Goal: Download file/media

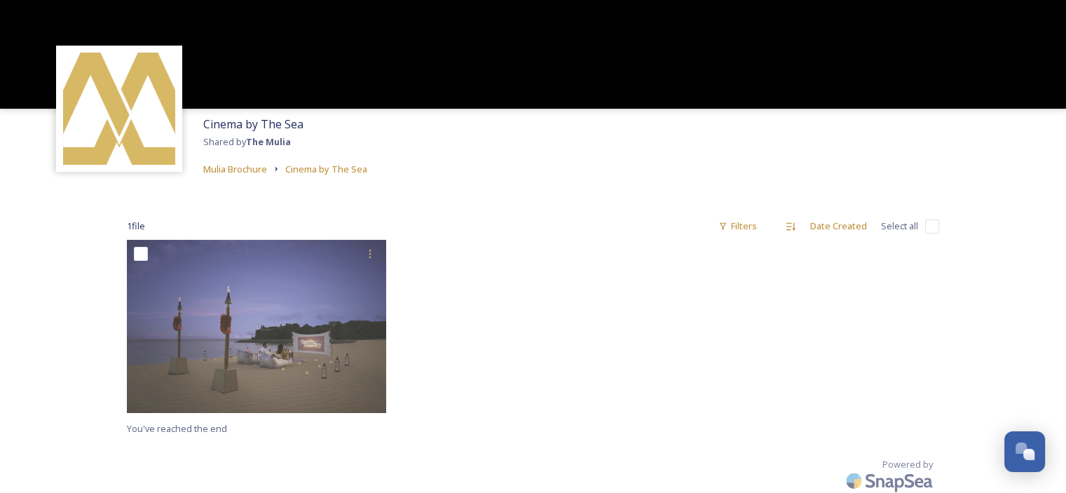
scroll to position [35, 0]
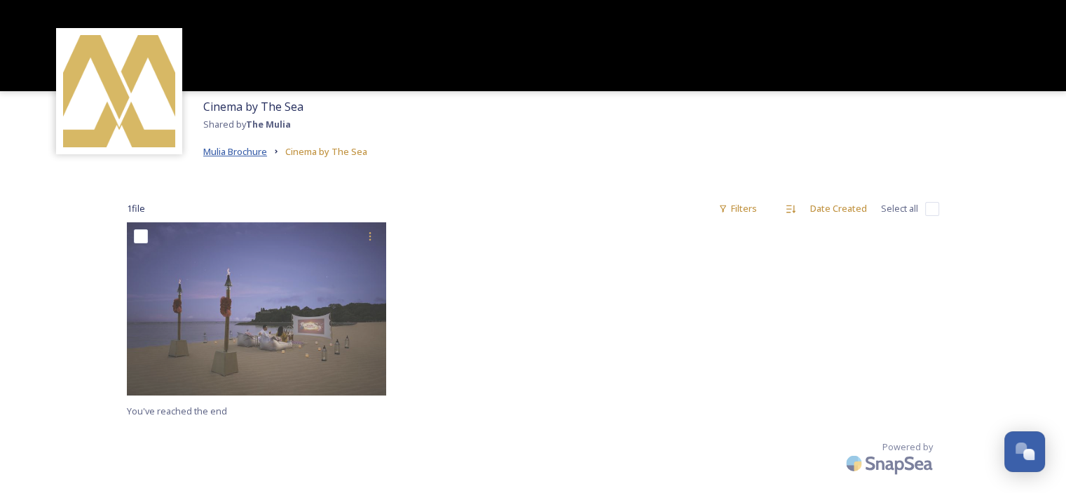
click at [247, 153] on span "Mulia Brochure" at bounding box center [235, 151] width 64 height 13
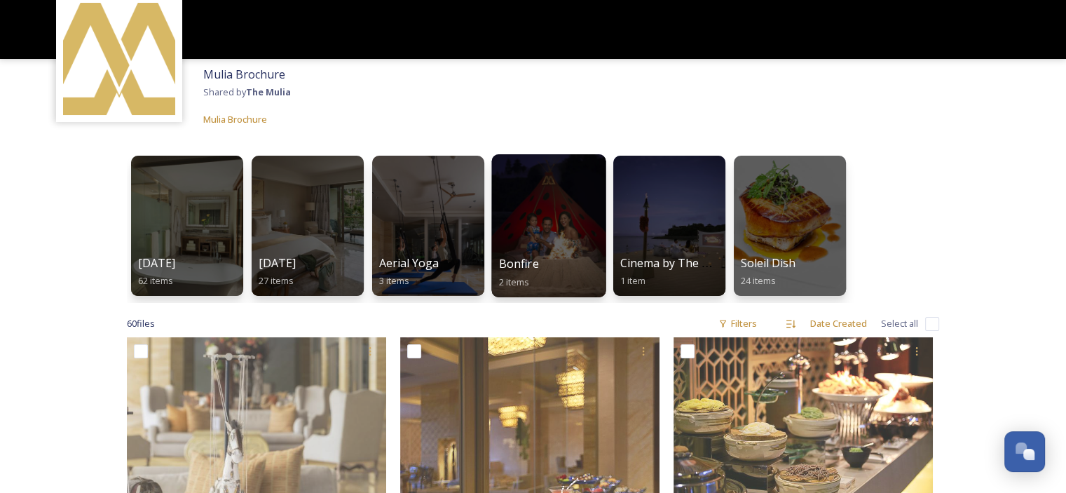
scroll to position [140, 0]
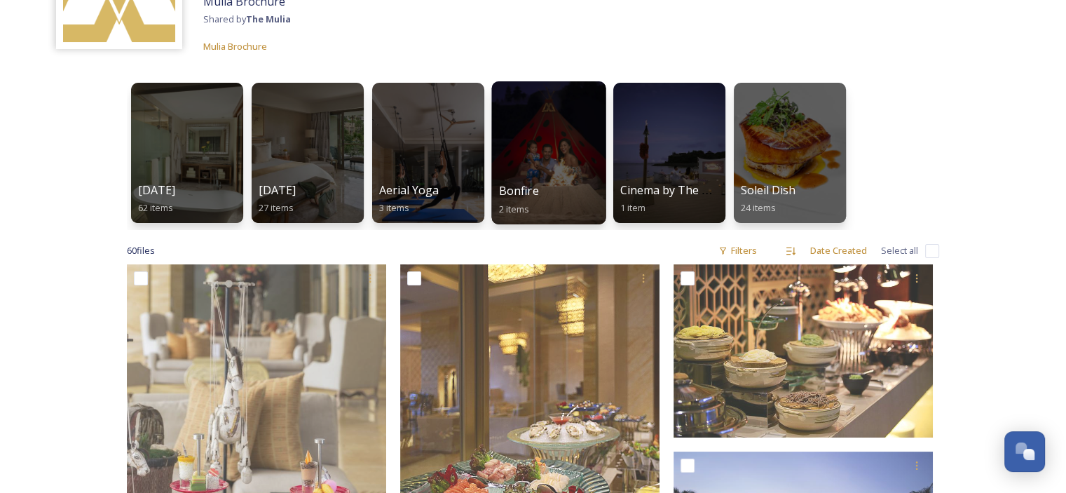
click at [526, 143] on div at bounding box center [548, 152] width 114 height 143
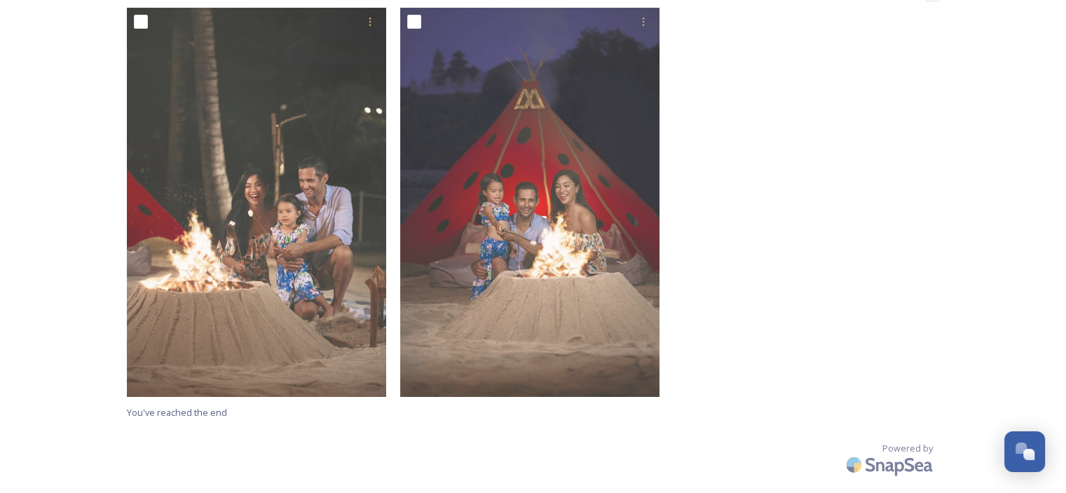
scroll to position [252, 0]
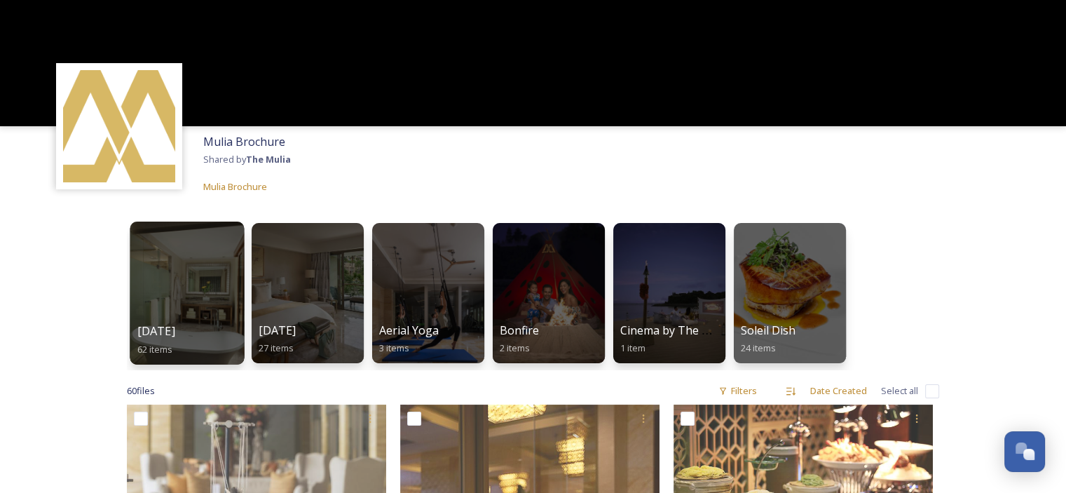
click at [176, 247] on div at bounding box center [187, 292] width 114 height 143
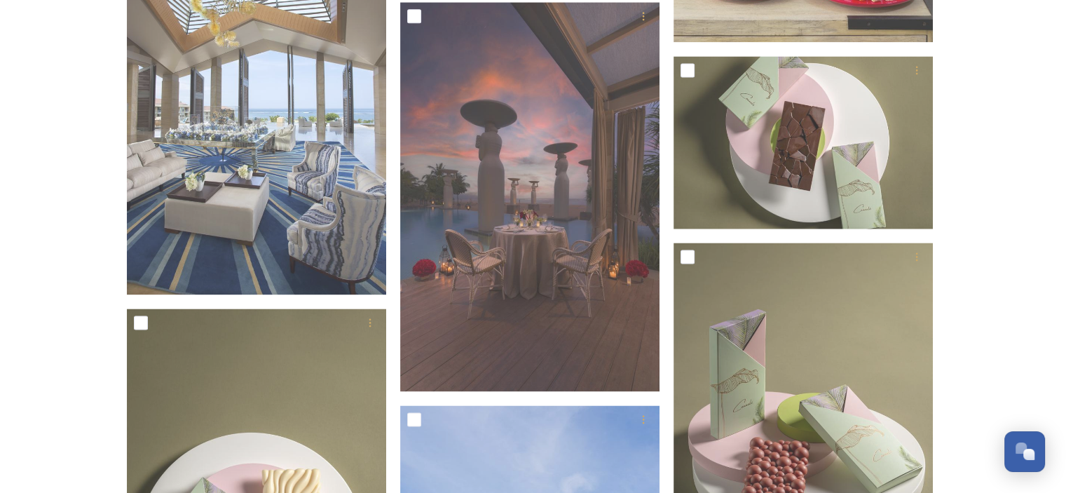
scroll to position [2033, 0]
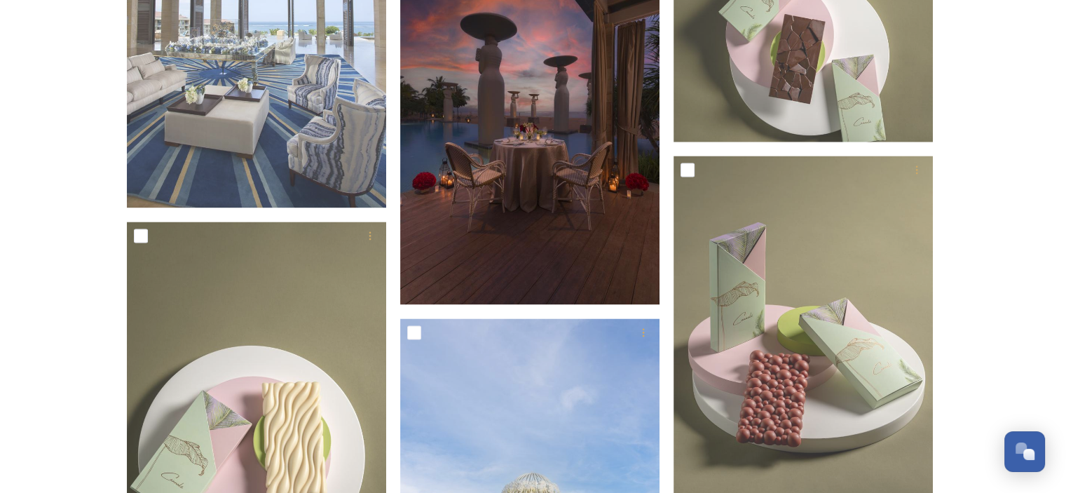
click at [527, 144] on img at bounding box center [529, 109] width 259 height 389
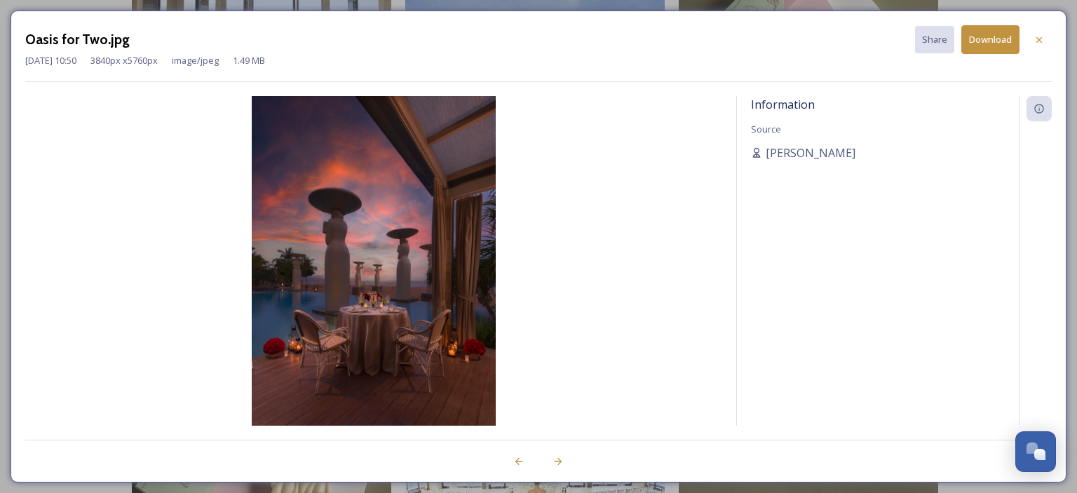
click at [981, 44] on button "Download" at bounding box center [990, 39] width 58 height 29
click at [1046, 38] on div at bounding box center [1038, 39] width 25 height 25
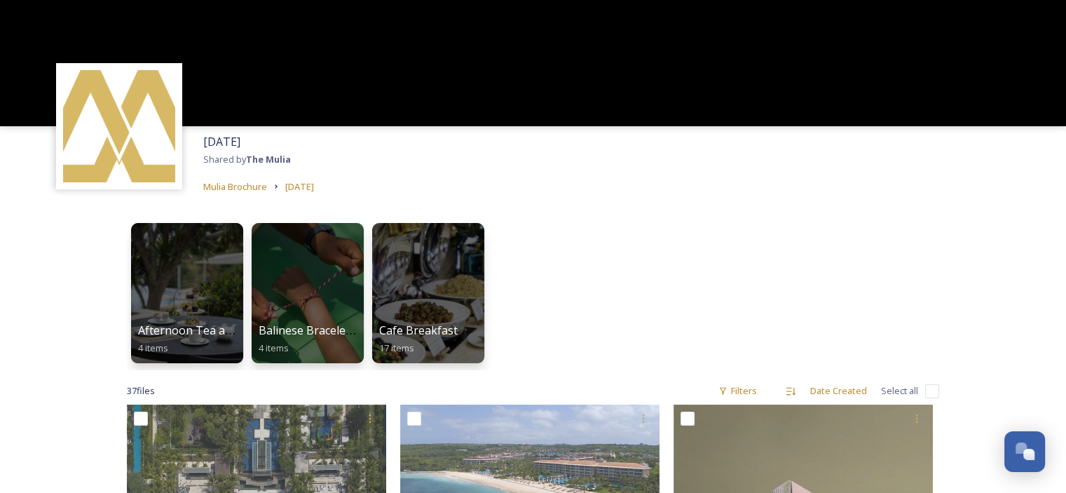
drag, startPoint x: 81, startPoint y: 265, endPoint x: 72, endPoint y: 218, distance: 47.8
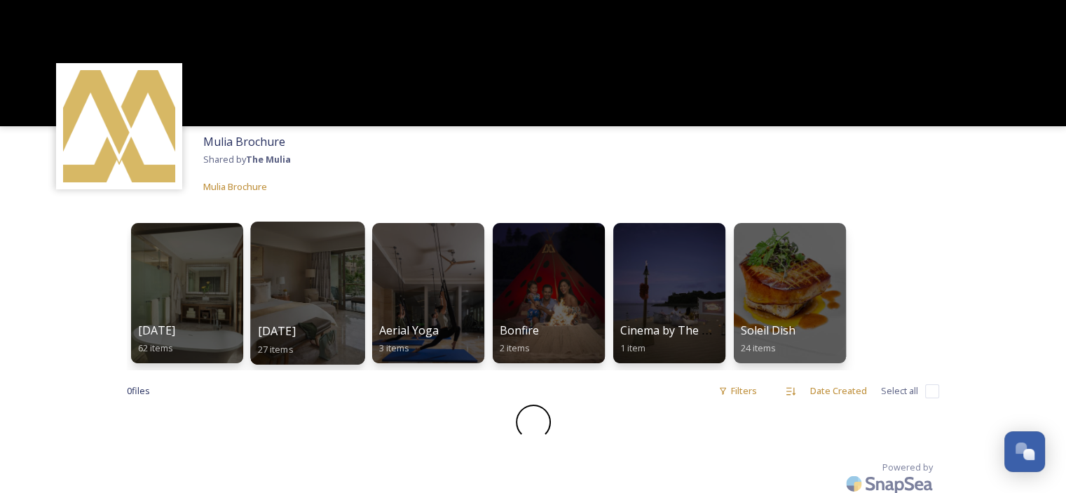
click at [317, 279] on div at bounding box center [307, 292] width 114 height 143
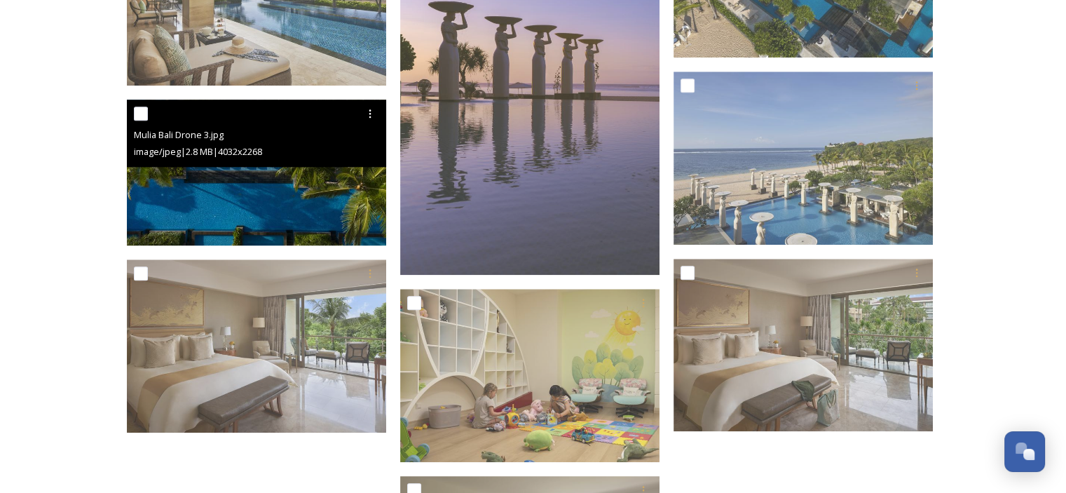
scroll to position [1585, 0]
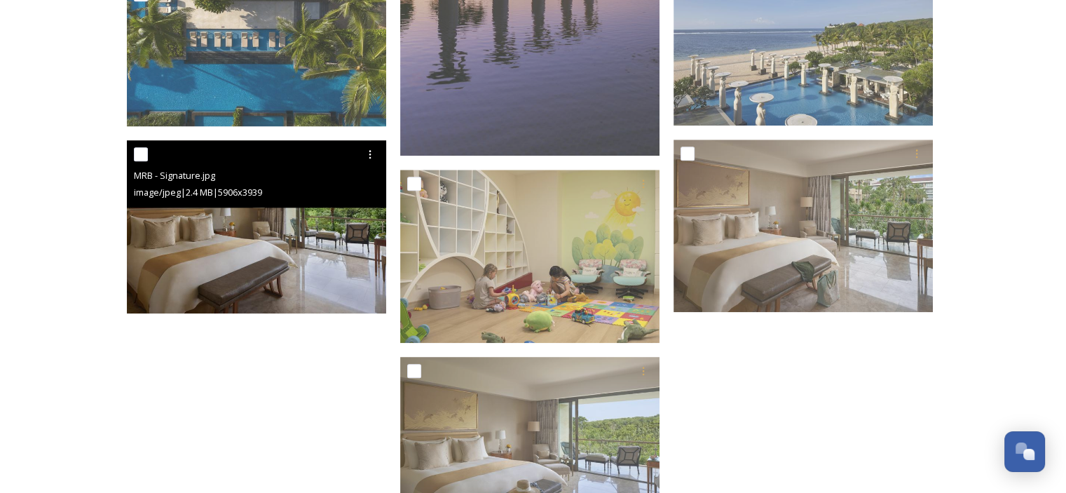
click at [292, 263] on img at bounding box center [256, 226] width 259 height 173
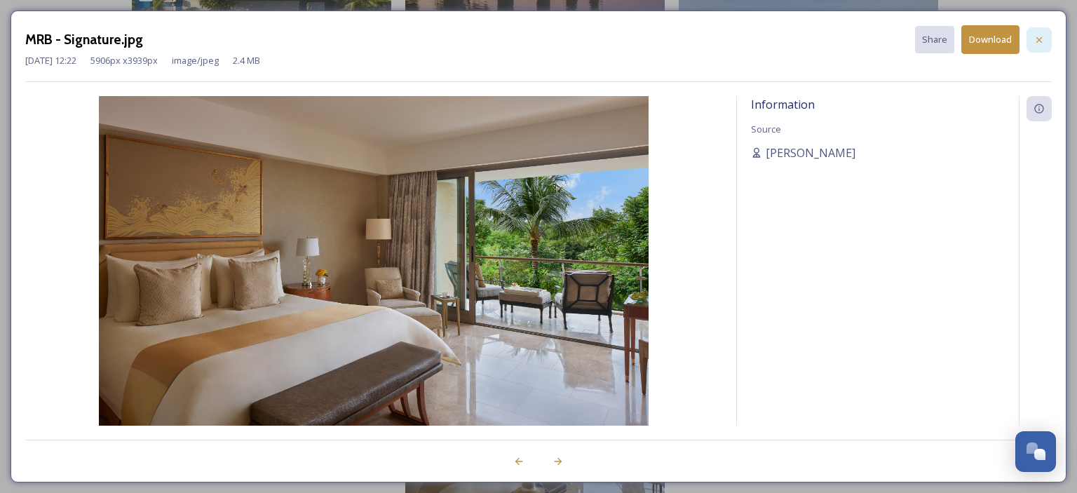
click at [1034, 45] on div at bounding box center [1038, 39] width 25 height 25
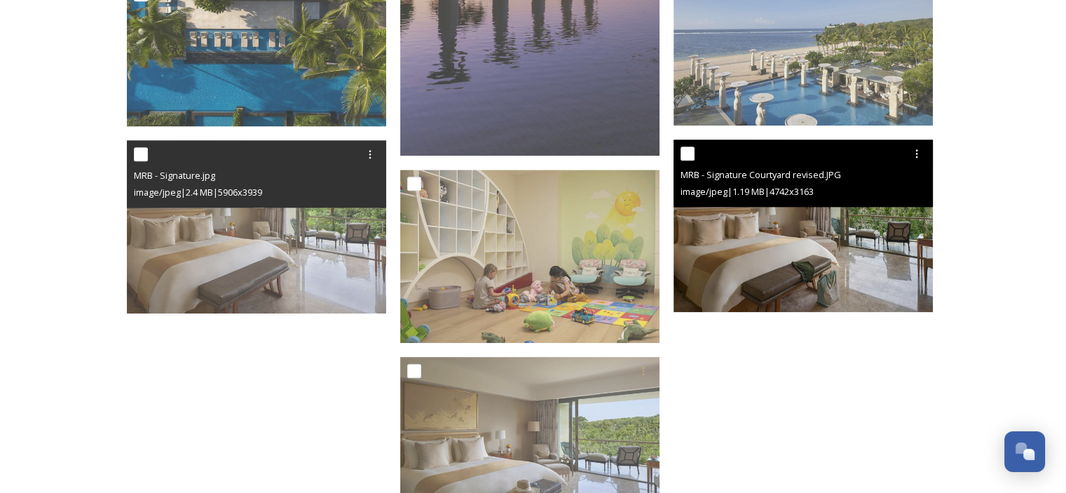
click at [857, 214] on img at bounding box center [803, 225] width 259 height 173
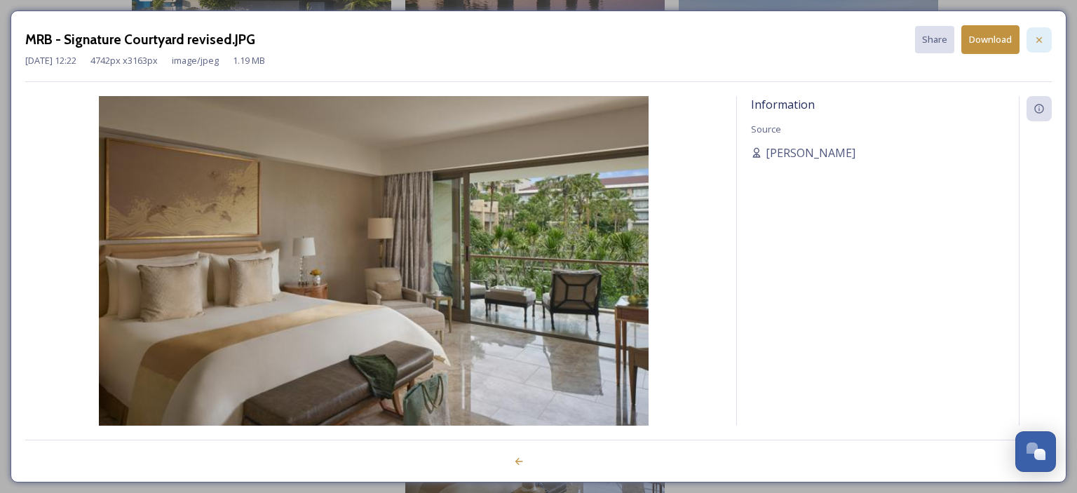
click at [1041, 40] on icon at bounding box center [1038, 39] width 11 height 11
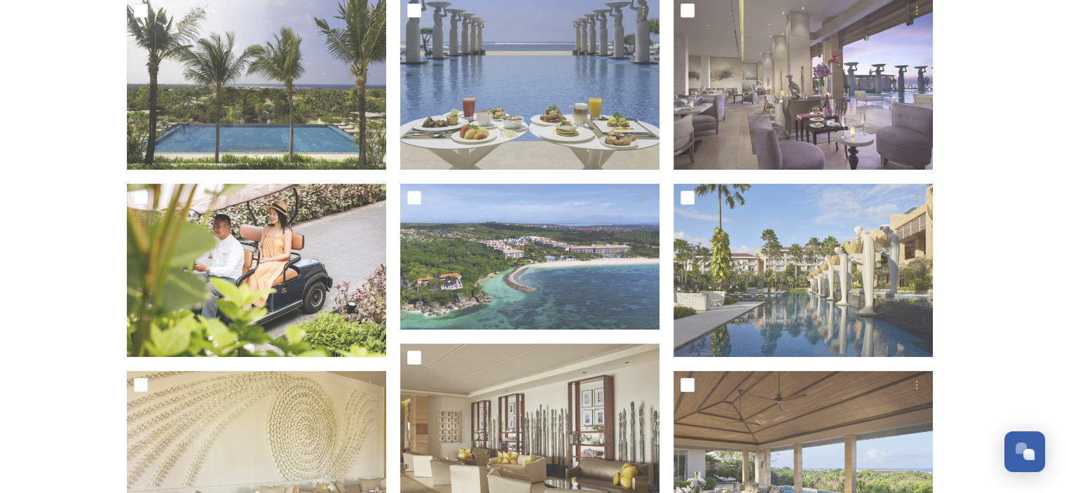
scroll to position [43, 0]
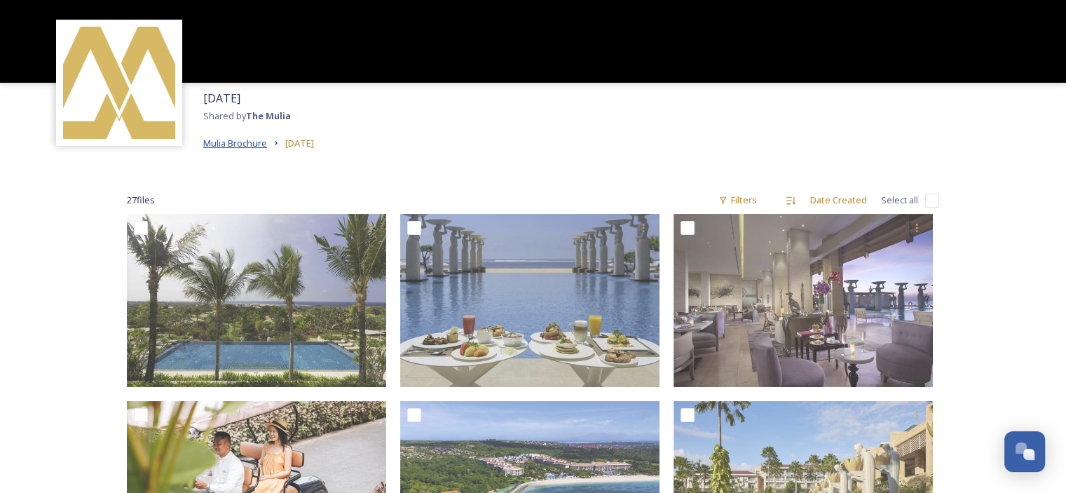
click at [228, 147] on span "Mulia Brochure" at bounding box center [235, 143] width 64 height 13
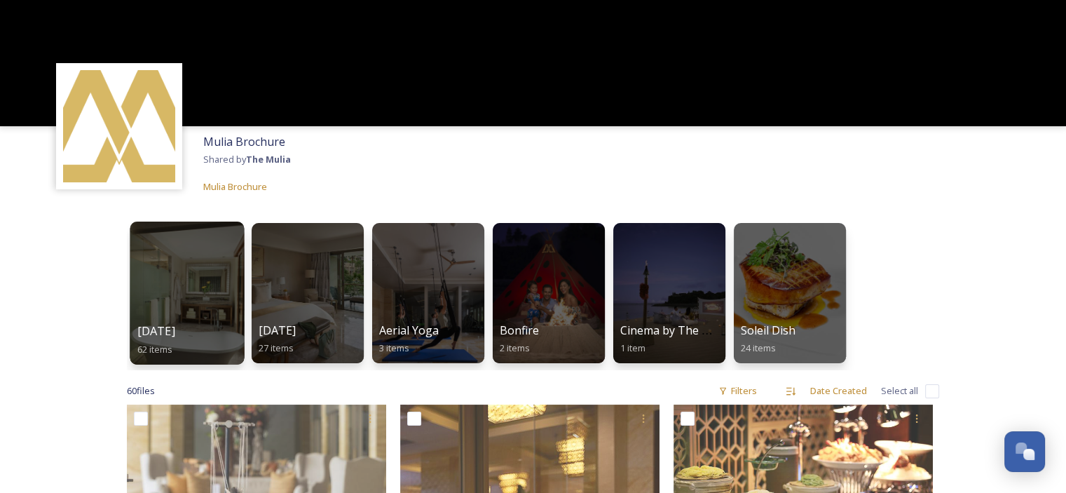
click at [187, 266] on div at bounding box center [187, 292] width 114 height 143
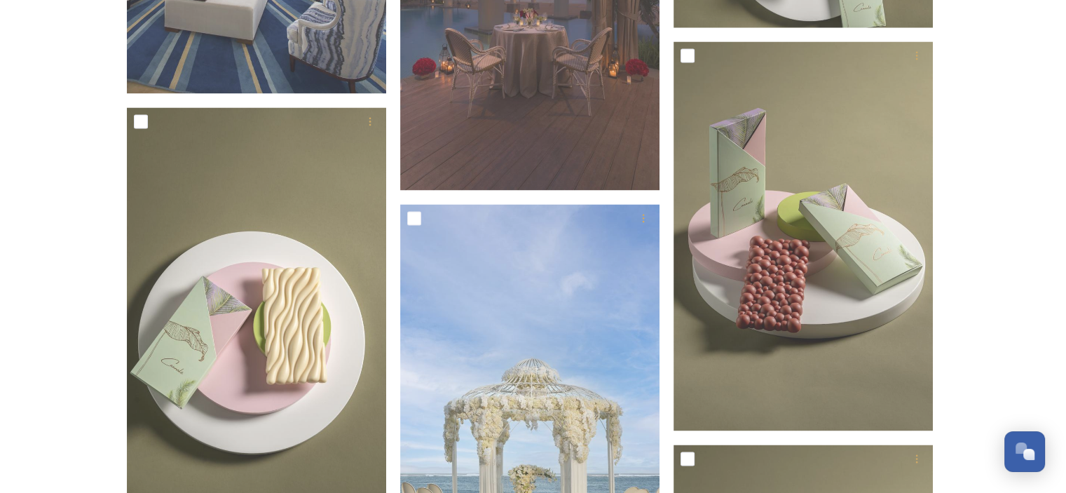
scroll to position [2123, 0]
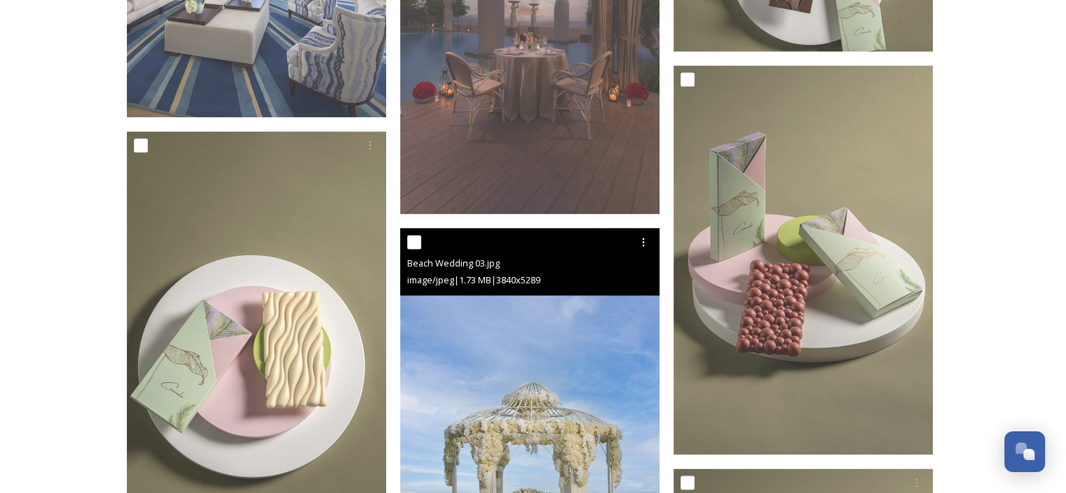
click at [564, 258] on div "Beach Wedding 03.jpg" at bounding box center [531, 262] width 249 height 17
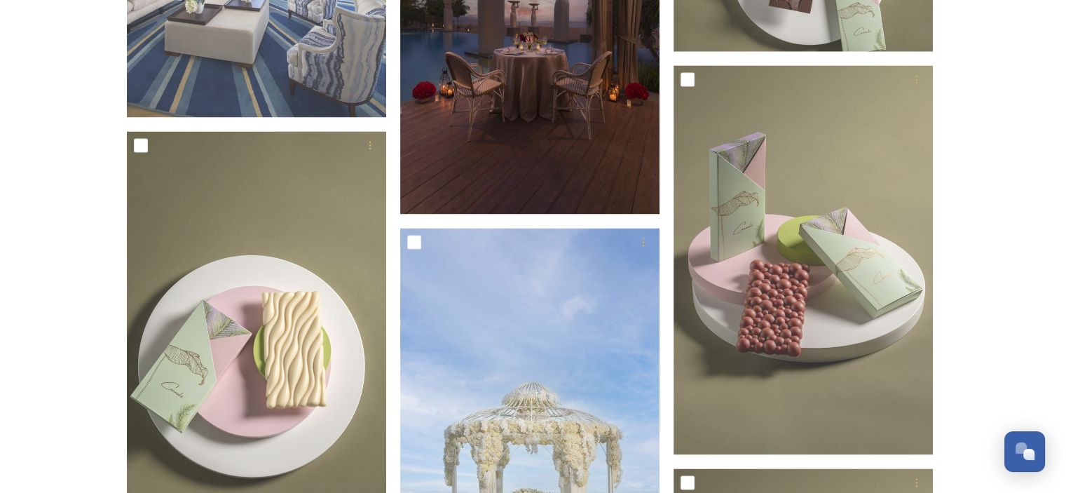
click at [549, 106] on img at bounding box center [529, 19] width 259 height 389
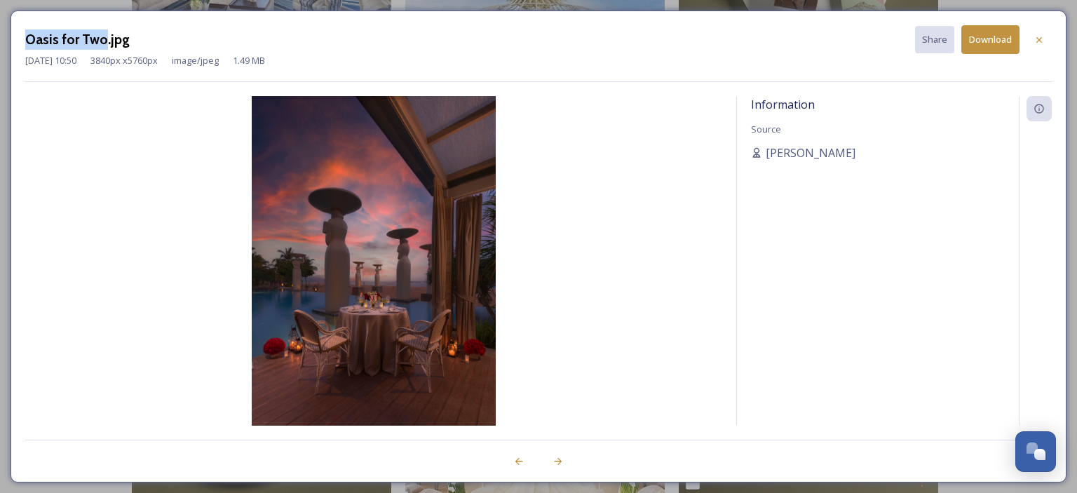
drag, startPoint x: 100, startPoint y: 41, endPoint x: 27, endPoint y: 44, distance: 72.3
click at [27, 44] on h3 "Oasis for Two.jpg" at bounding box center [77, 39] width 104 height 20
copy h3 "Oasis for Two"
click at [0, 61] on div "Oasis for Two.jpg Share Download [DATE] 10:50 3840 px x 5760 px image/jpeg 1.49…" at bounding box center [538, 246] width 1077 height 493
click at [1041, 41] on icon at bounding box center [1039, 39] width 6 height 6
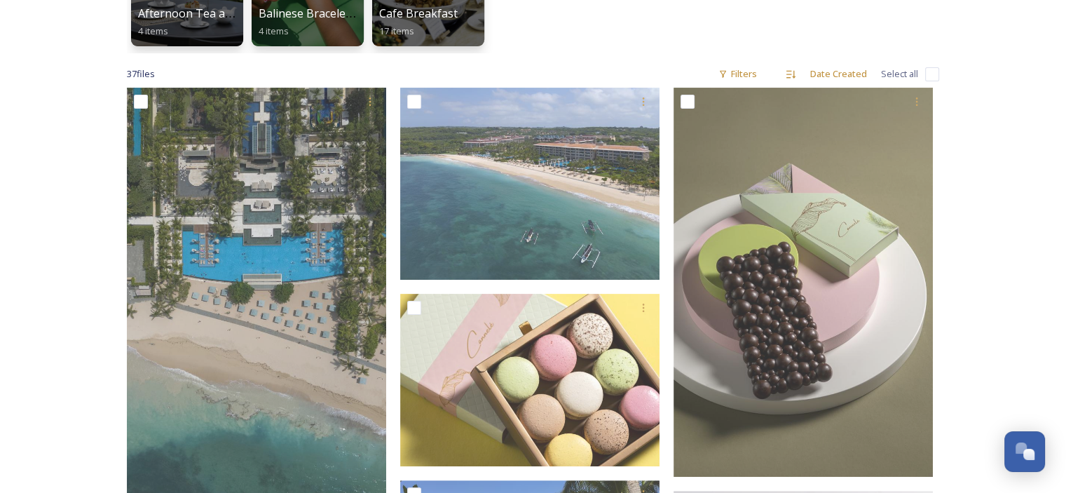
scroll to position [183, 0]
